Goal: Navigation & Orientation: Find specific page/section

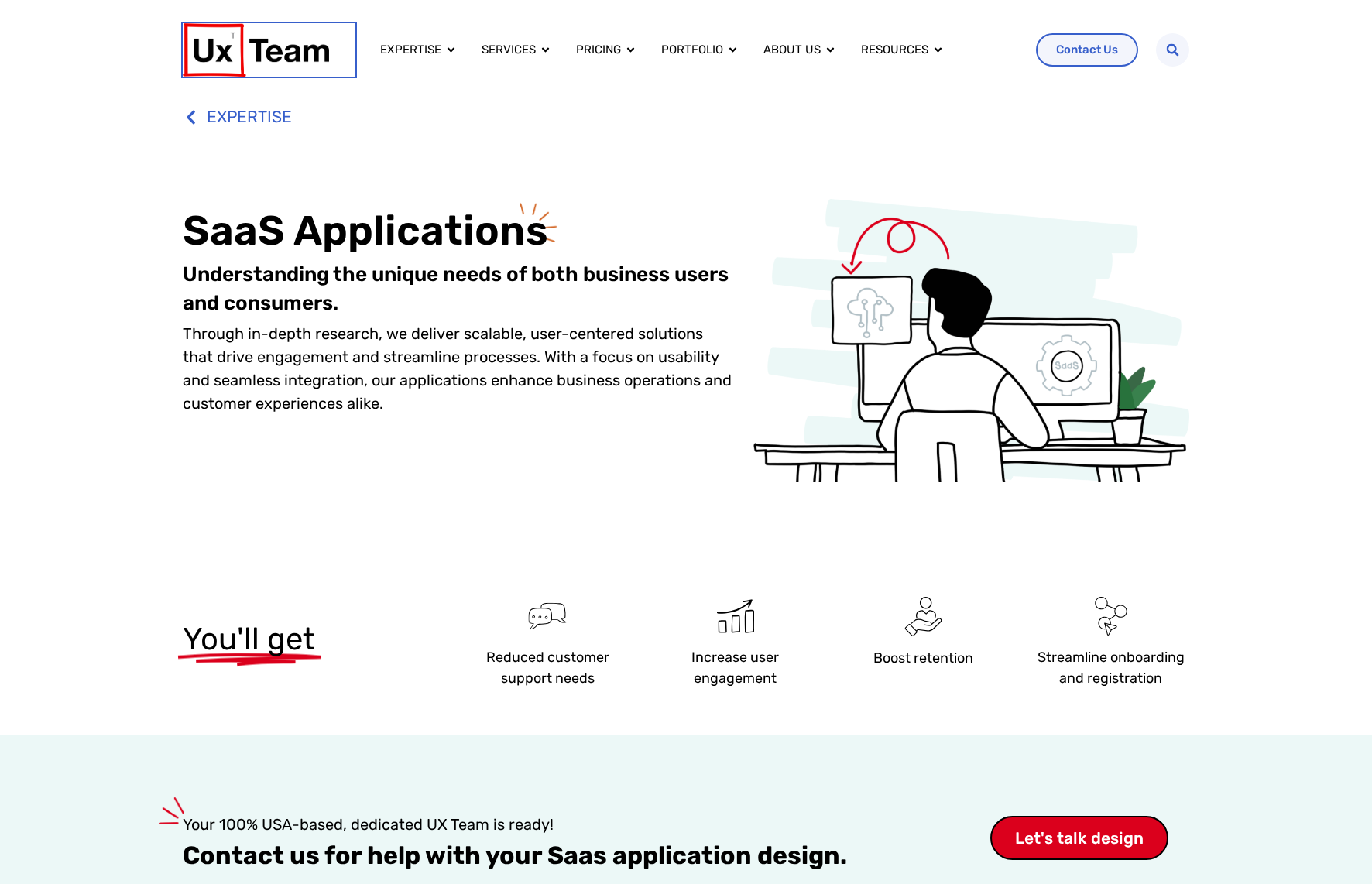
click at [264, 50] on img at bounding box center [256, 50] width 146 height 54
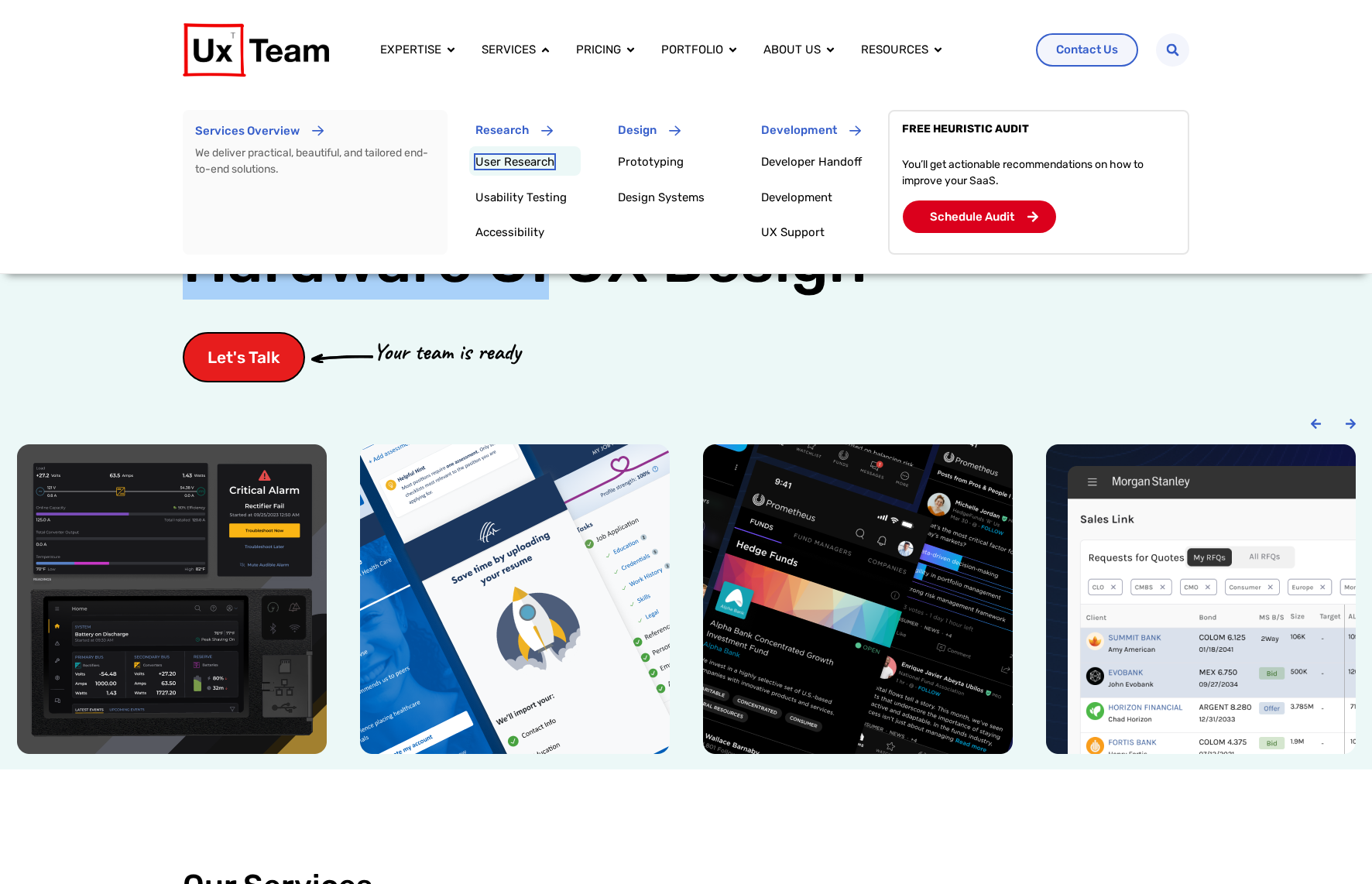
click at [507, 165] on link "User Research" at bounding box center [515, 161] width 79 height 14
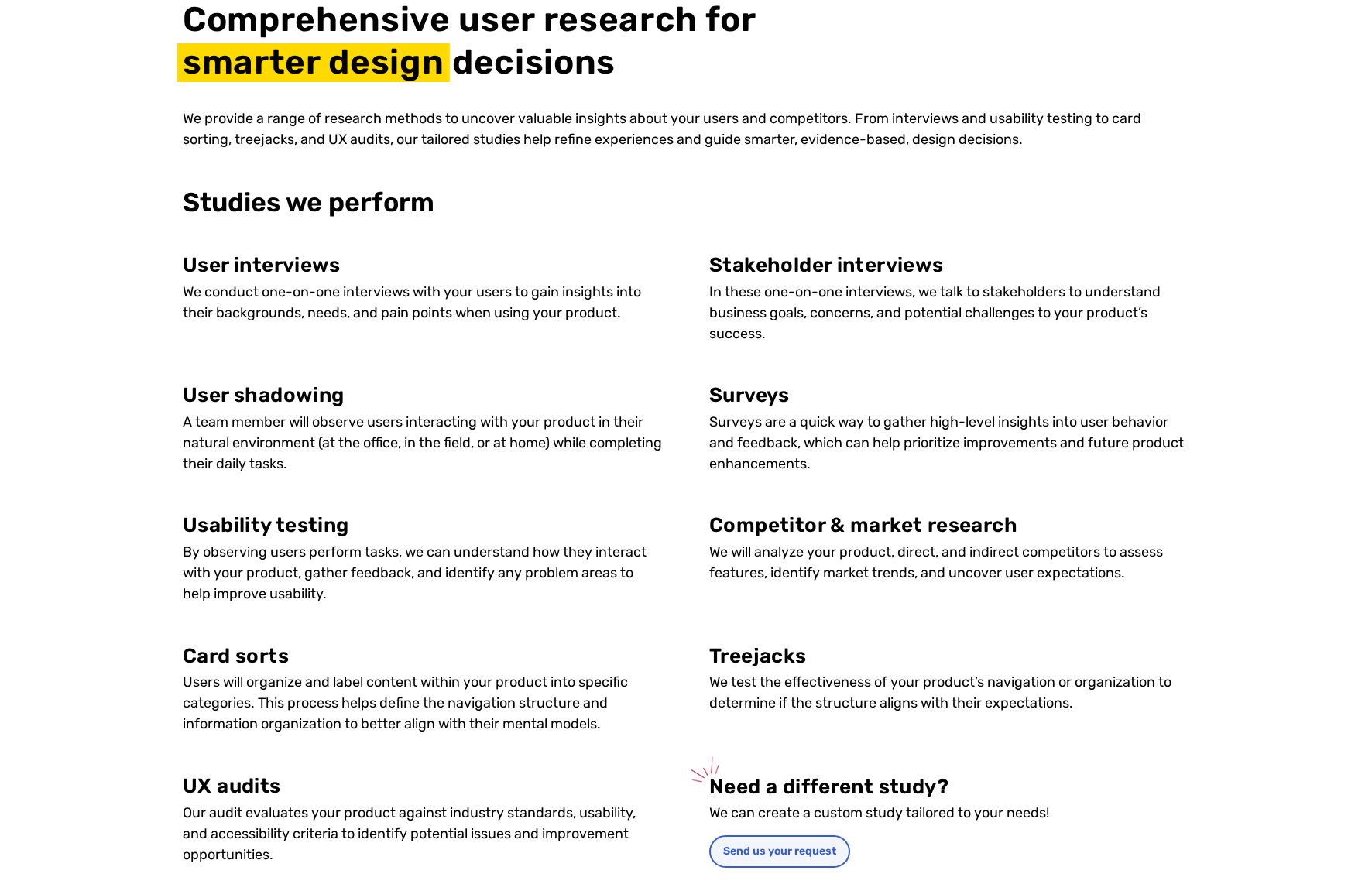
scroll to position [810, 0]
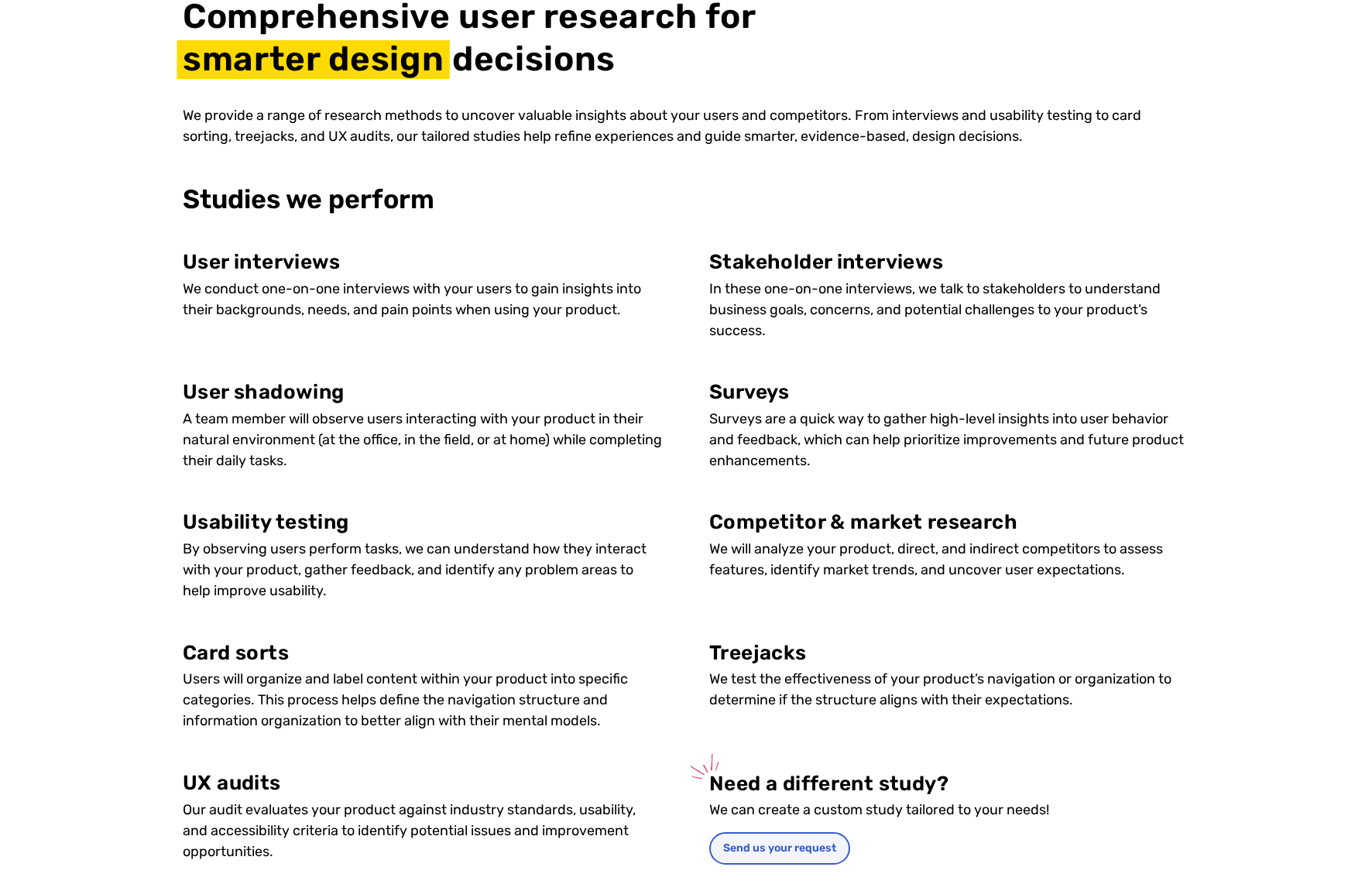
drag, startPoint x: 0, startPoint y: 0, endPoint x: 1379, endPoint y: 257, distance: 1402.7
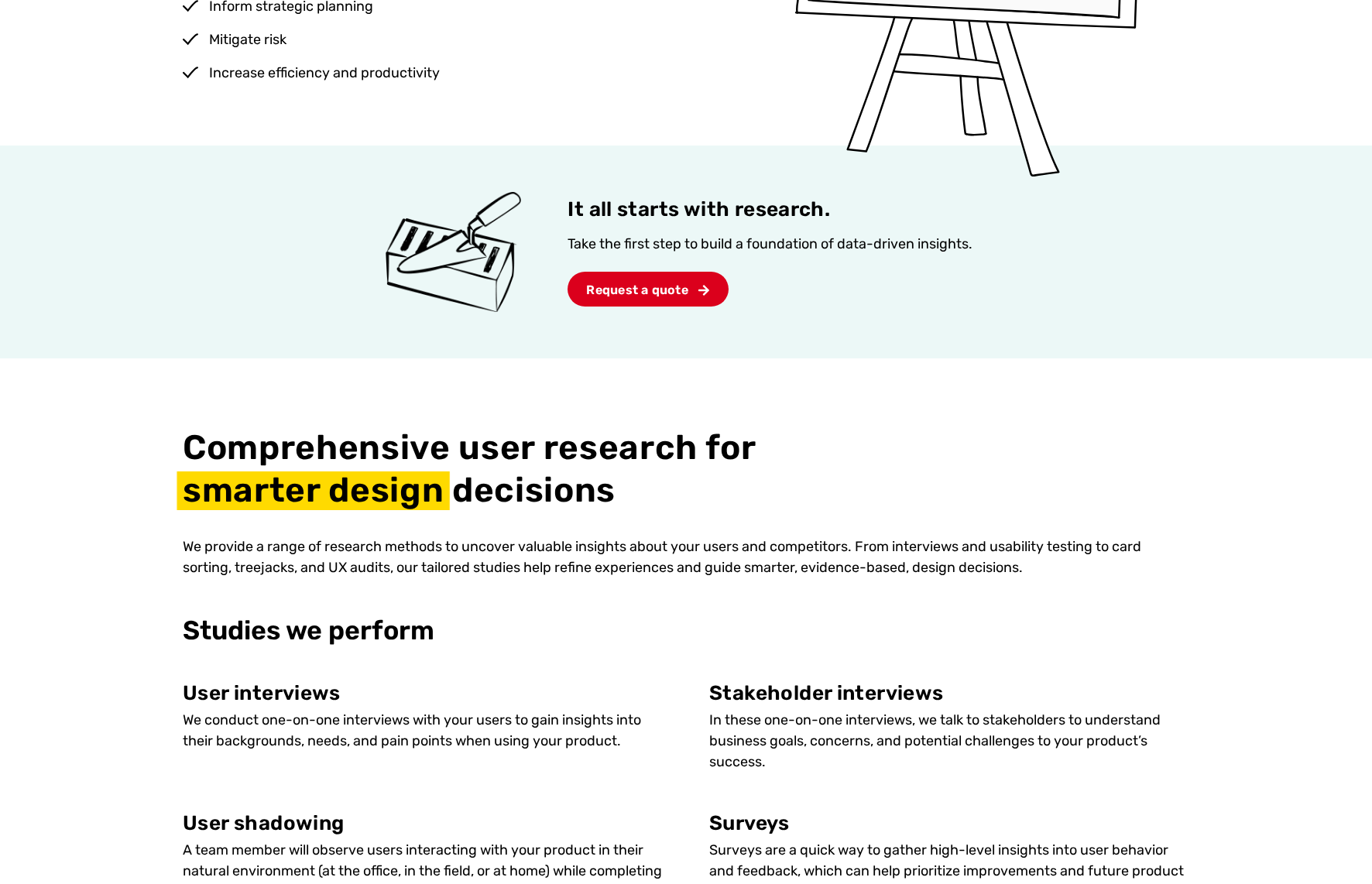
scroll to position [0, 0]
